Goal: Find specific page/section: Find specific page/section

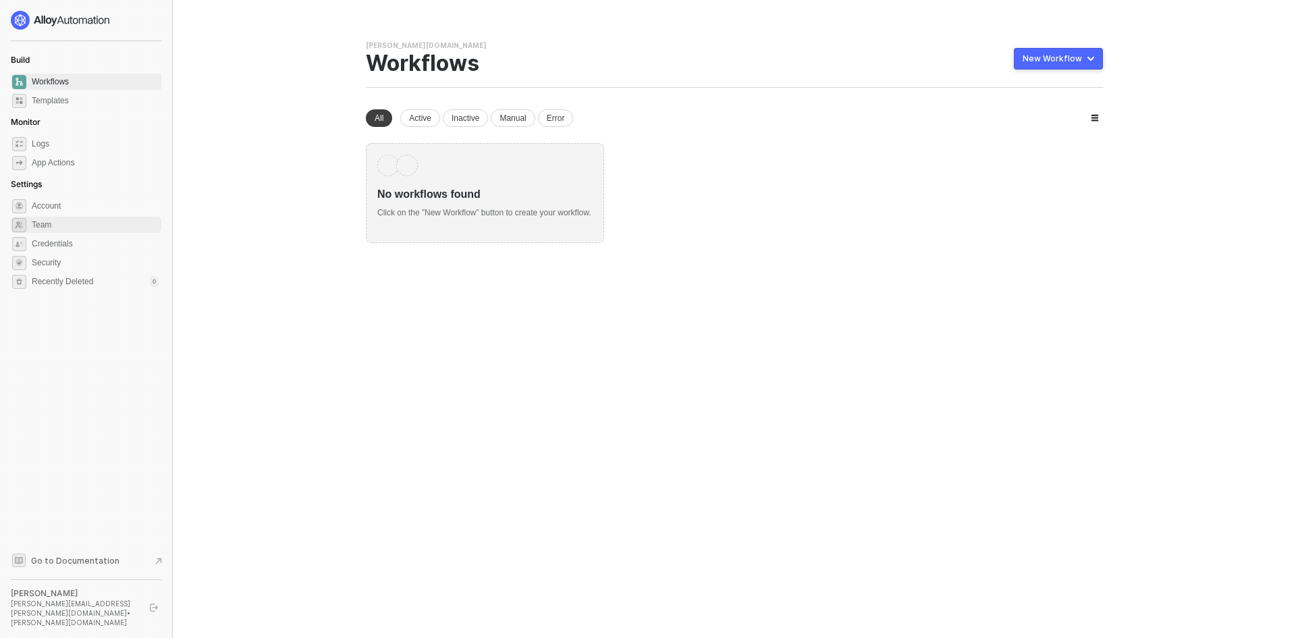
click at [80, 230] on span "Team" at bounding box center [95, 225] width 127 height 16
